Goal: Task Accomplishment & Management: Manage account settings

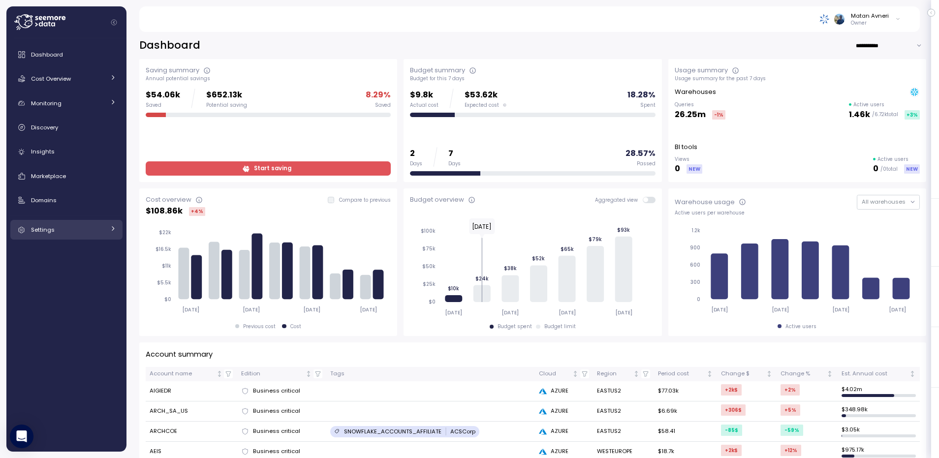
click at [49, 229] on span "Settings" at bounding box center [43, 230] width 24 height 8
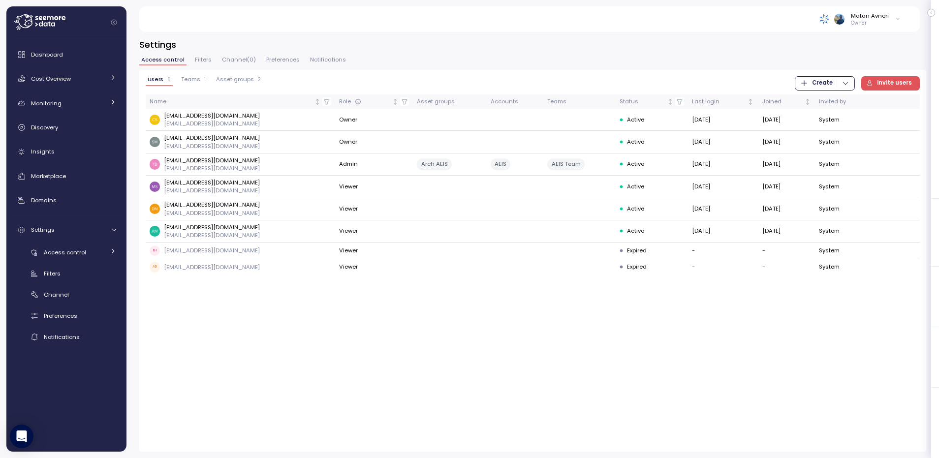
click at [193, 80] on span "Teams" at bounding box center [190, 79] width 19 height 5
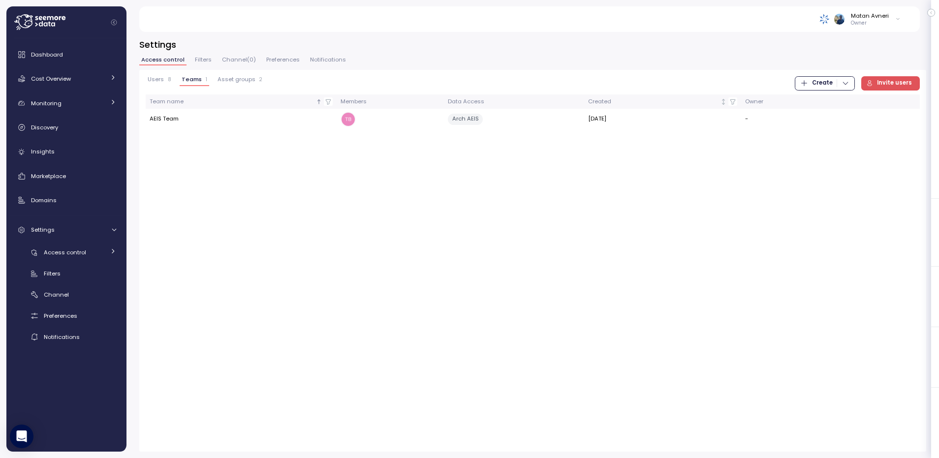
click at [234, 72] on div "Users 8 Teams 1 Asset groups 2 Create Invite users Team name Members Data Acces…" at bounding box center [532, 261] width 787 height 382
click at [233, 78] on span "Asset groups" at bounding box center [236, 79] width 38 height 5
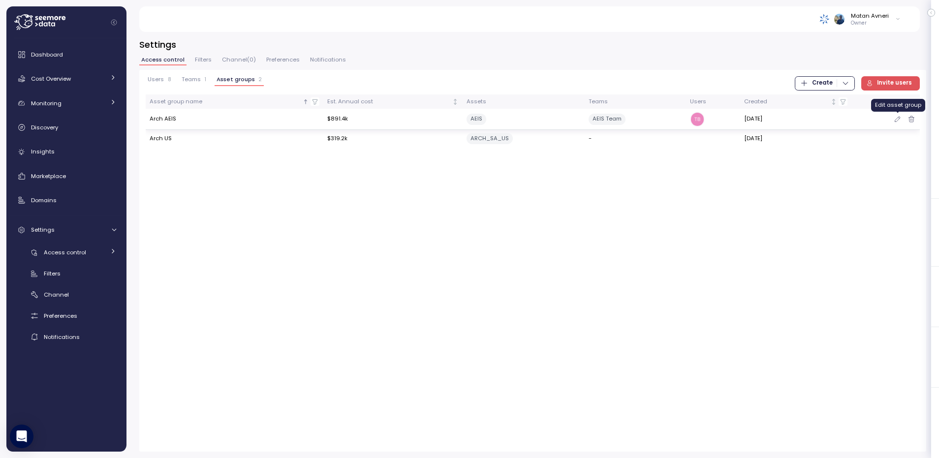
click at [895, 120] on icon "button" at bounding box center [897, 119] width 8 height 12
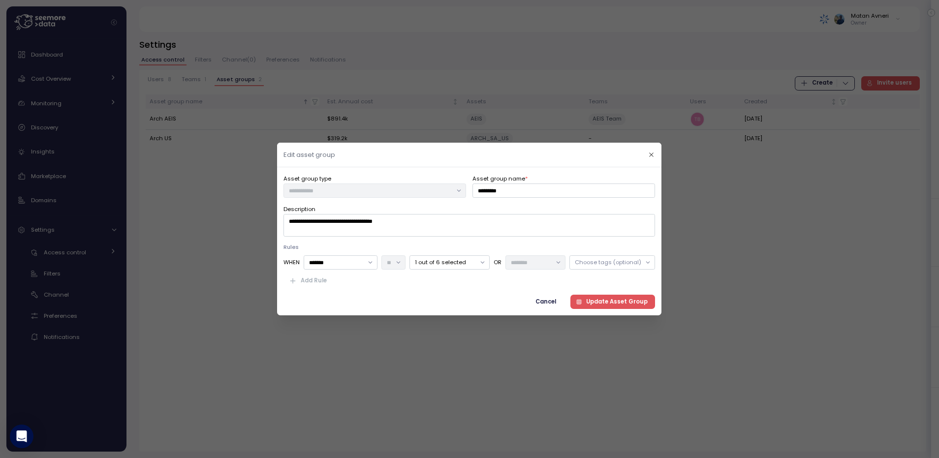
click at [435, 262] on p "1 out of 6 selected" at bounding box center [445, 262] width 61 height 8
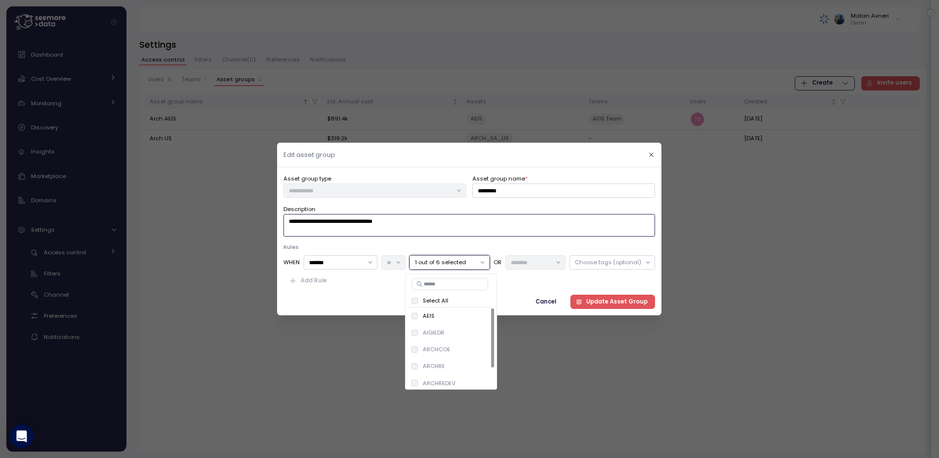
click at [464, 221] on textarea "**********" at bounding box center [468, 225] width 371 height 23
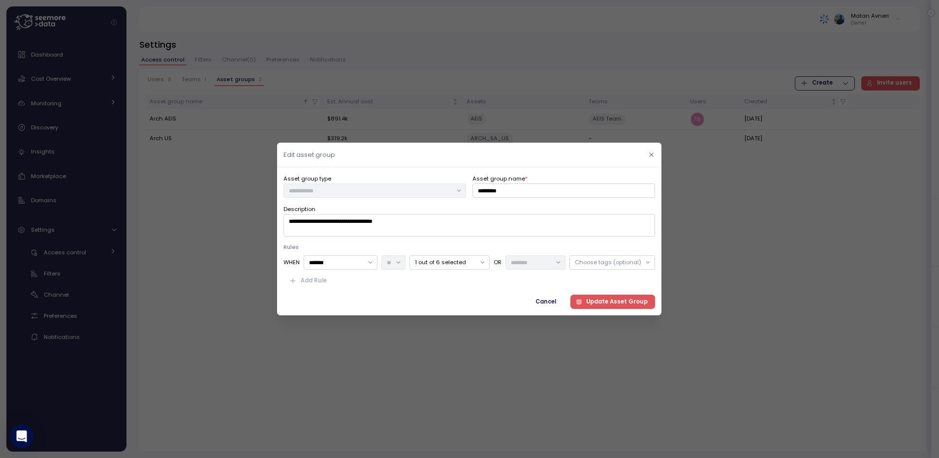
click at [653, 156] on icon "button" at bounding box center [651, 155] width 6 height 6
